Goal: Task Accomplishment & Management: Complete application form

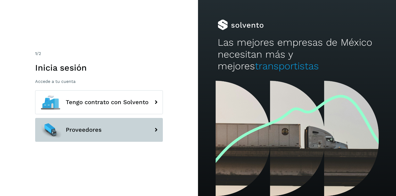
click at [135, 128] on button "Proveedores" at bounding box center [99, 130] width 128 height 24
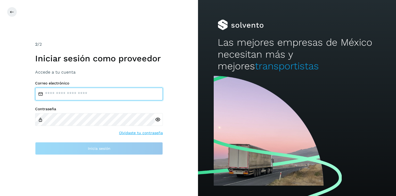
click at [84, 95] on input "email" at bounding box center [99, 94] width 128 height 13
click at [109, 95] on input "email" at bounding box center [99, 94] width 128 height 13
